Goal: Share content: Share content

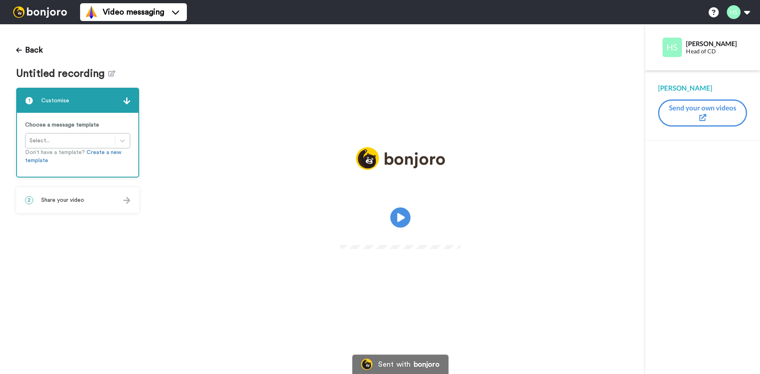
click at [87, 198] on div "2 Share your video" at bounding box center [77, 200] width 121 height 24
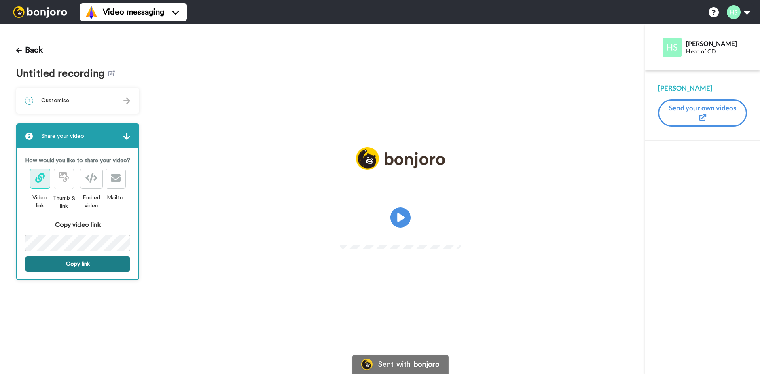
click at [97, 265] on button "Copy link" at bounding box center [77, 263] width 105 height 15
